Goal: Information Seeking & Learning: Learn about a topic

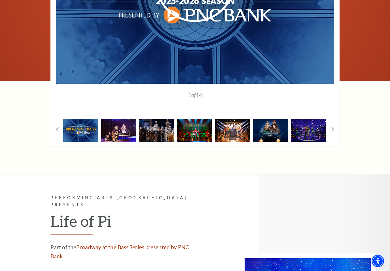
scroll to position [449, 0]
click at [120, 126] on img at bounding box center [118, 130] width 35 height 23
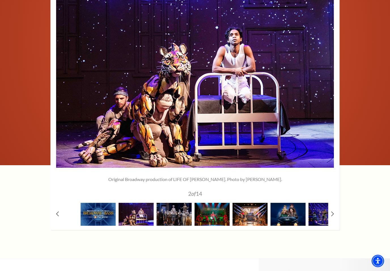
scroll to position [363, 0]
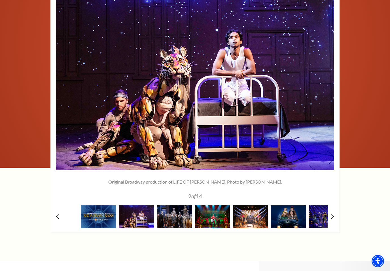
click at [176, 213] on img at bounding box center [174, 217] width 35 height 23
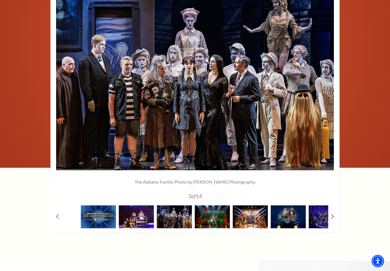
click at [212, 216] on img at bounding box center [212, 217] width 35 height 23
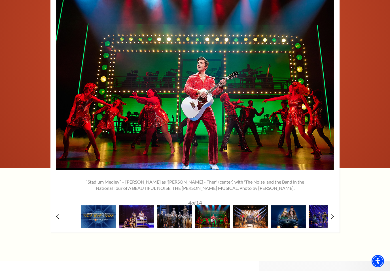
click at [248, 218] on img at bounding box center [250, 217] width 35 height 23
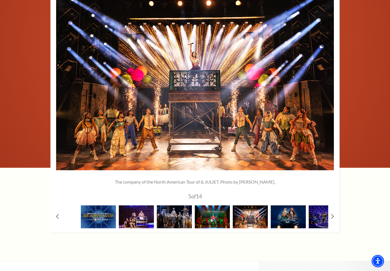
click at [288, 213] on img at bounding box center [287, 217] width 35 height 23
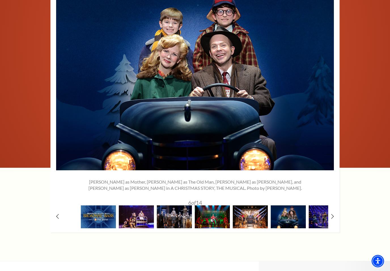
click at [319, 218] on img at bounding box center [325, 217] width 35 height 23
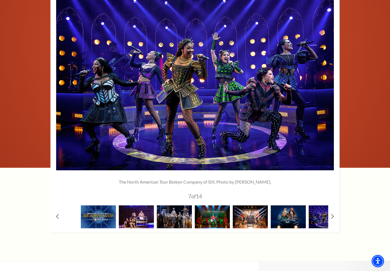
click at [333, 214] on use at bounding box center [332, 216] width 3 height 5
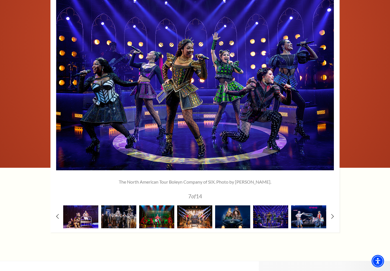
click at [308, 210] on img at bounding box center [308, 217] width 35 height 23
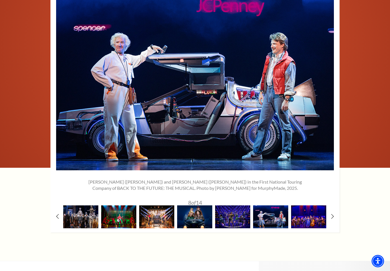
click at [317, 211] on img at bounding box center [308, 217] width 35 height 23
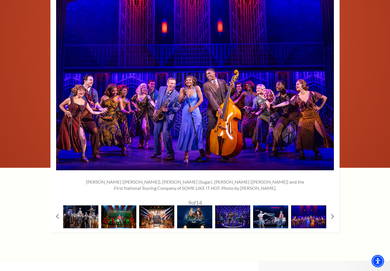
click at [333, 214] on icon at bounding box center [332, 216] width 3 height 5
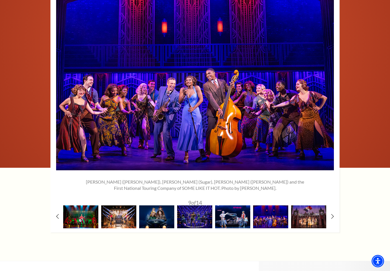
click at [314, 209] on img at bounding box center [308, 217] width 35 height 23
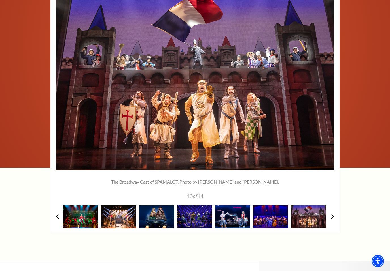
click at [333, 214] on icon at bounding box center [332, 216] width 3 height 5
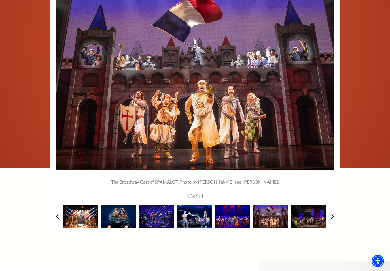
click at [316, 212] on img at bounding box center [308, 217] width 35 height 23
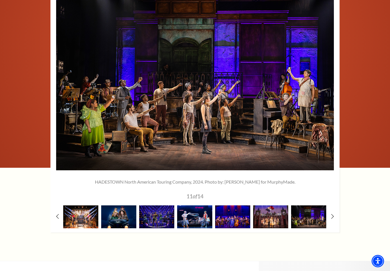
click at [332, 214] on icon at bounding box center [332, 216] width 3 height 5
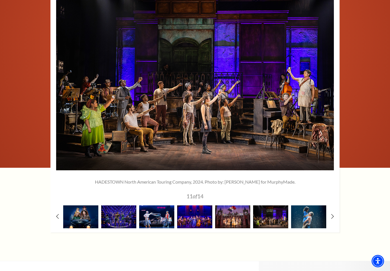
click at [314, 212] on img at bounding box center [308, 217] width 35 height 23
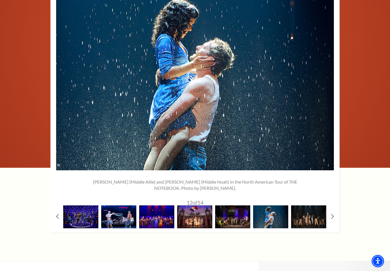
click at [318, 212] on img at bounding box center [308, 217] width 35 height 23
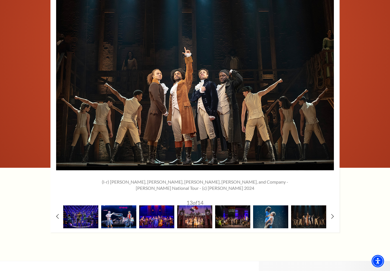
click at [333, 214] on icon at bounding box center [332, 216] width 3 height 5
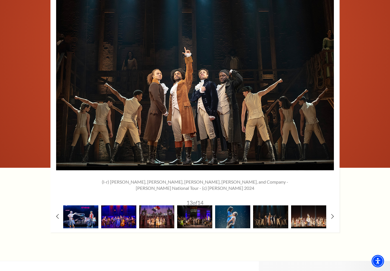
click at [318, 215] on img at bounding box center [308, 217] width 35 height 23
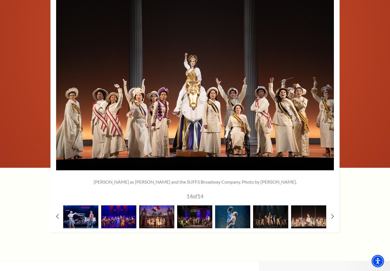
click at [333, 214] on use at bounding box center [332, 216] width 3 height 5
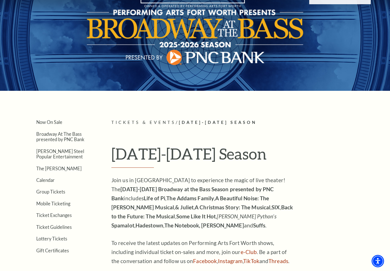
scroll to position [0, 0]
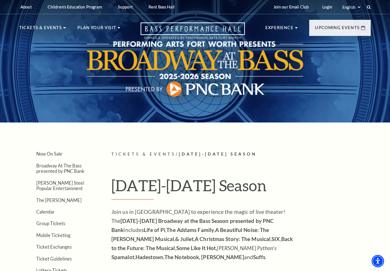
click at [46, 24] on nav "Tickets & Events Now On Sale Broadway At The Bass presented by PNC Bank Irwin S…" at bounding box center [195, 29] width 363 height 31
click at [318, 85] on img at bounding box center [326, 74] width 79 height 42
click at [315, 106] on link "Variety. Quality. Culture." at bounding box center [322, 105] width 70 height 8
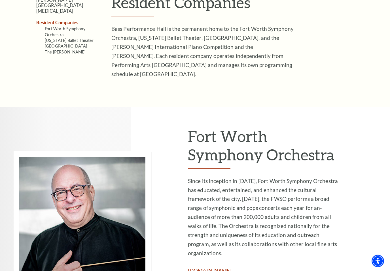
scroll to position [178, 0]
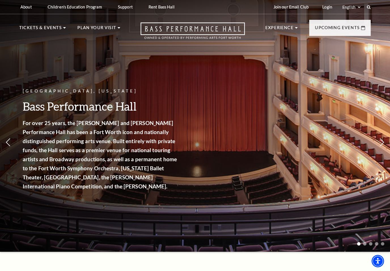
click at [217, 180] on link "View Full Calendar" at bounding box center [195, 188] width 66 height 16
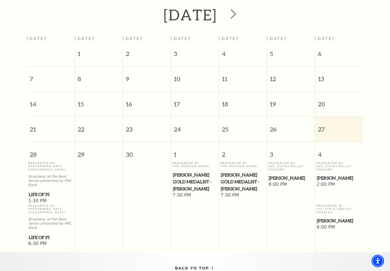
scroll to position [123, 0]
click at [241, 15] on span "next" at bounding box center [233, 15] width 16 height 16
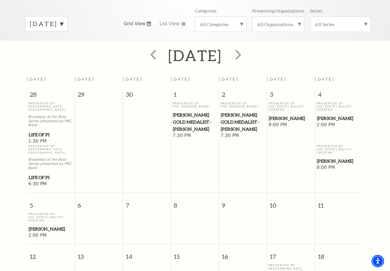
scroll to position [84, 0]
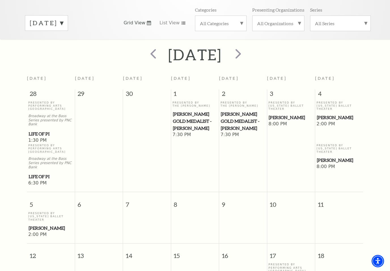
click at [246, 55] on span "next" at bounding box center [238, 54] width 16 height 16
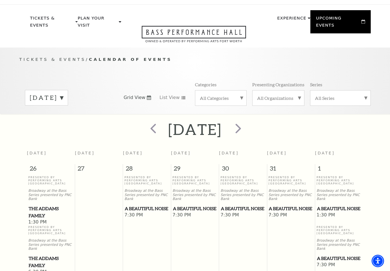
scroll to position [5, 0]
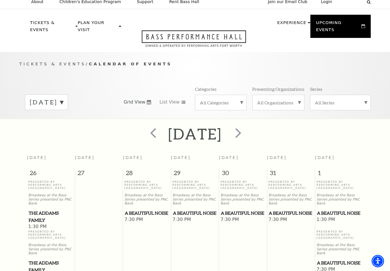
click at [246, 133] on span "next" at bounding box center [238, 133] width 16 height 16
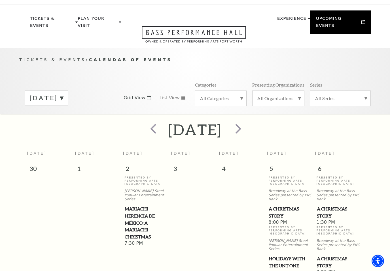
scroll to position [0, 0]
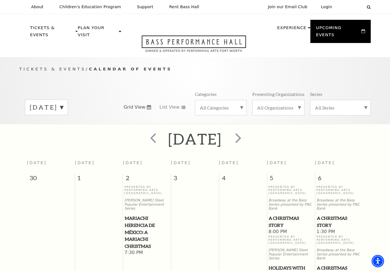
click at [246, 139] on span "next" at bounding box center [238, 138] width 16 height 16
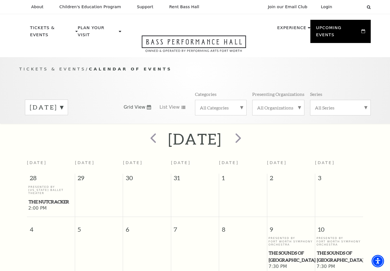
click at [246, 139] on span "next" at bounding box center [238, 138] width 16 height 16
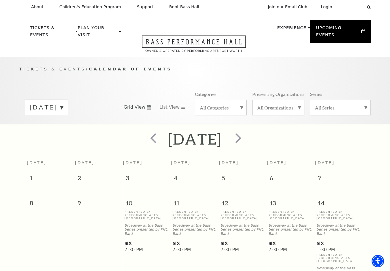
click at [246, 140] on span "next" at bounding box center [238, 138] width 16 height 16
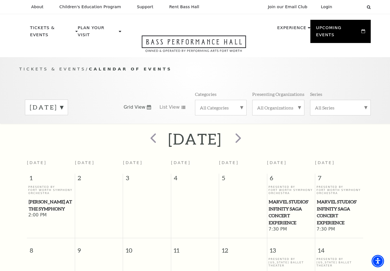
click at [246, 138] on span "next" at bounding box center [238, 138] width 16 height 16
